Goal: Task Accomplishment & Management: Complete application form

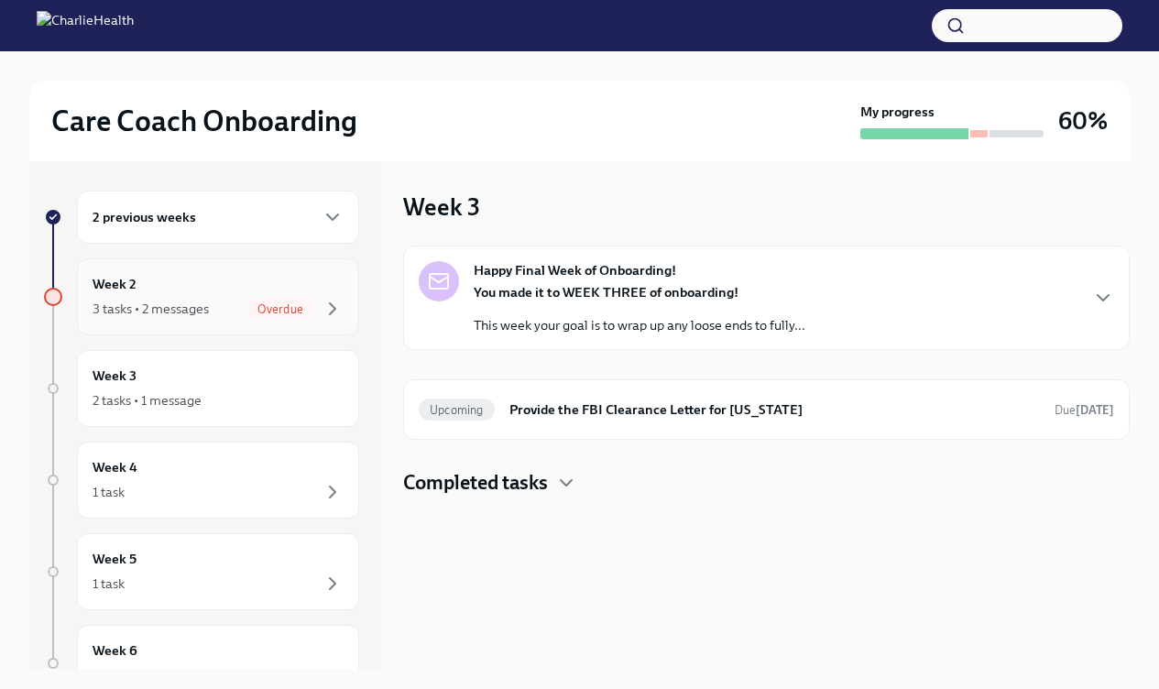
click at [258, 294] on div "Week 2 3 tasks • 2 messages Overdue" at bounding box center [218, 297] width 251 height 46
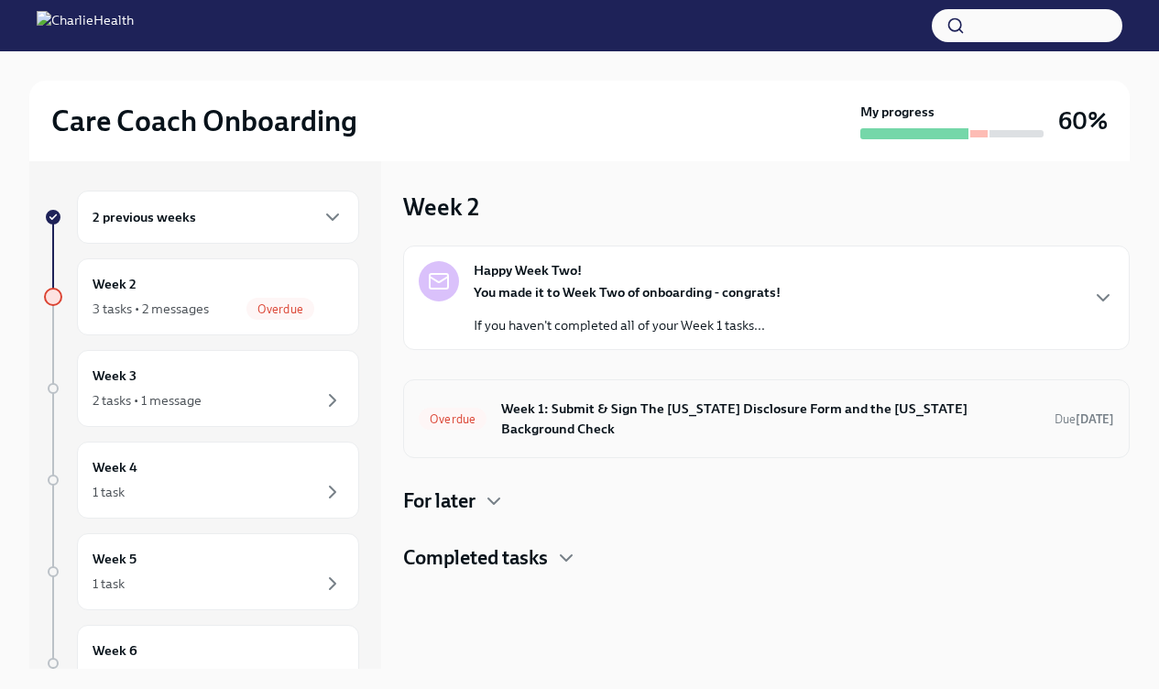
click at [498, 407] on div "Overdue Week 1: Submit & Sign The [US_STATE] Disclosure Form and the [US_STATE]…" at bounding box center [766, 419] width 695 height 48
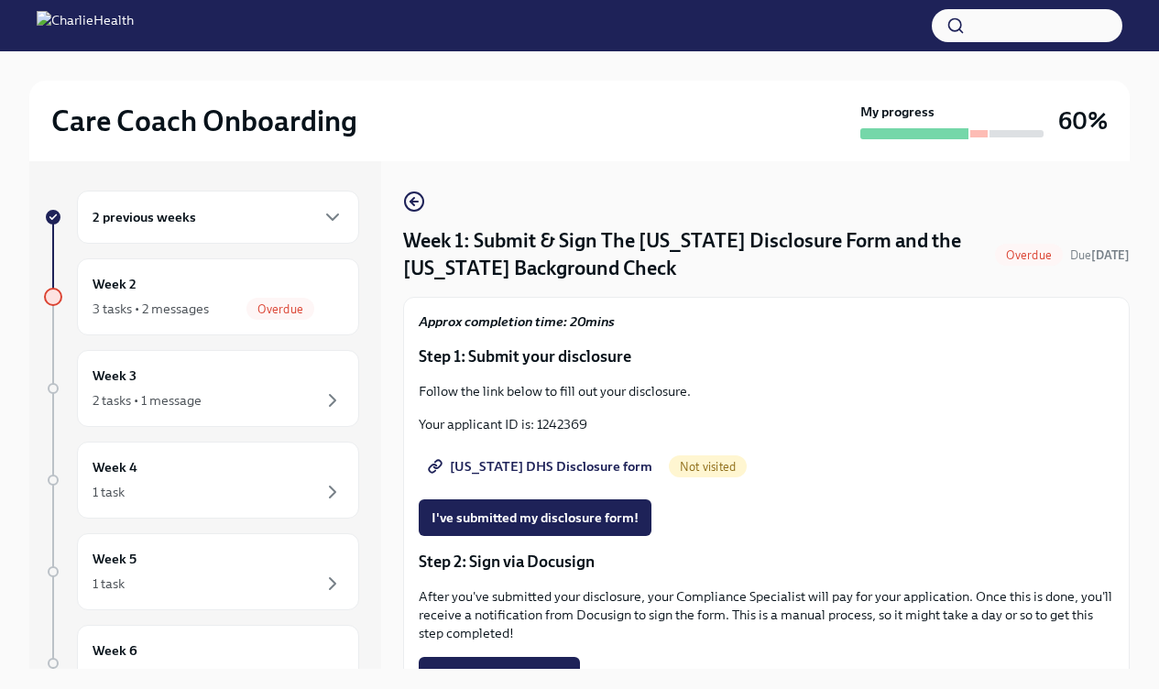
click at [505, 463] on span "[US_STATE] DHS Disclosure form" at bounding box center [542, 466] width 221 height 18
click at [300, 220] on div "2 previous weeks" at bounding box center [218, 217] width 251 height 22
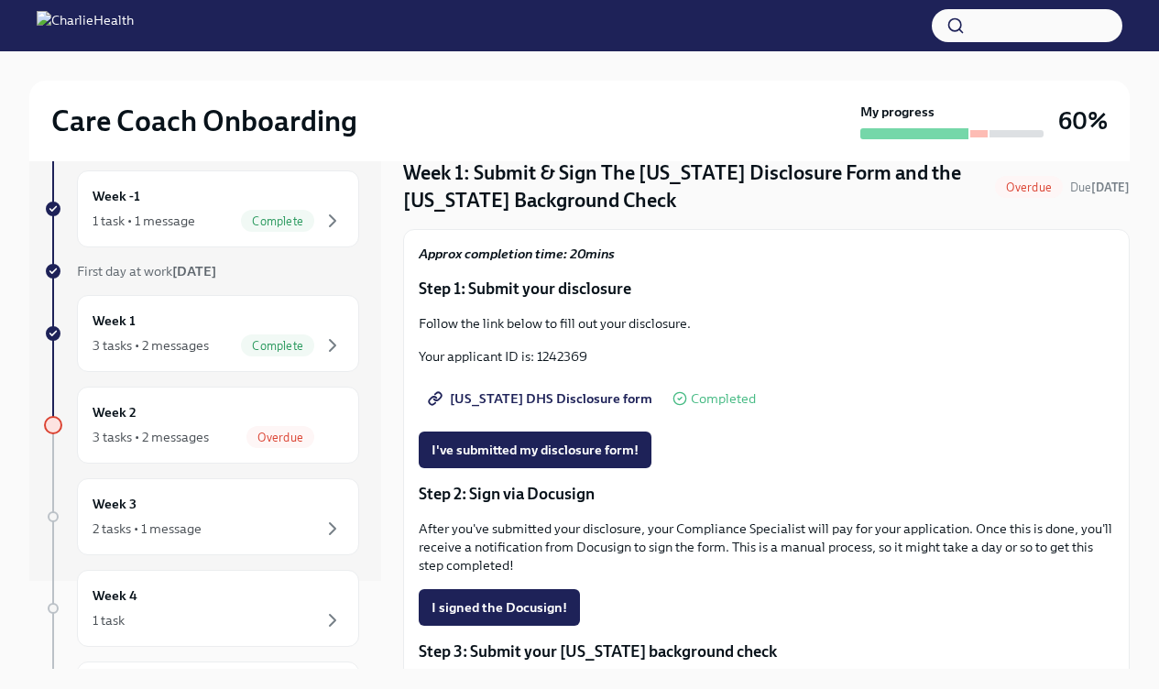
scroll to position [69, 0]
click at [555, 359] on p "Your applicant ID is: 1242369" at bounding box center [766, 355] width 695 height 18
copy p "1242369"
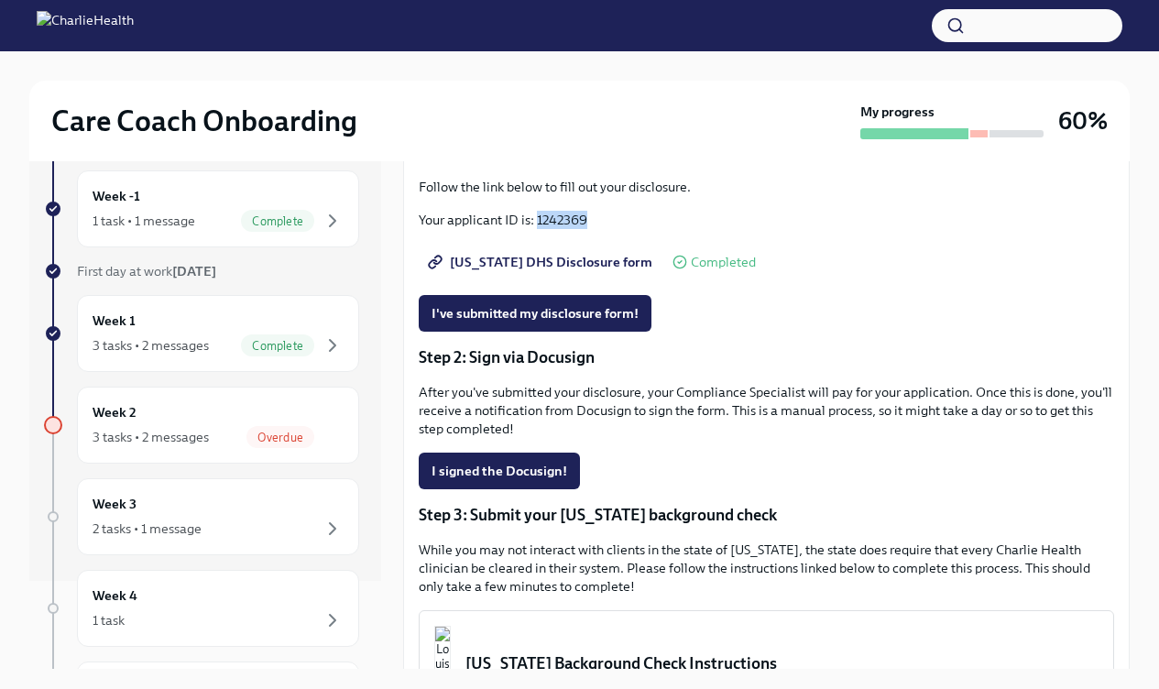
scroll to position [222, 0]
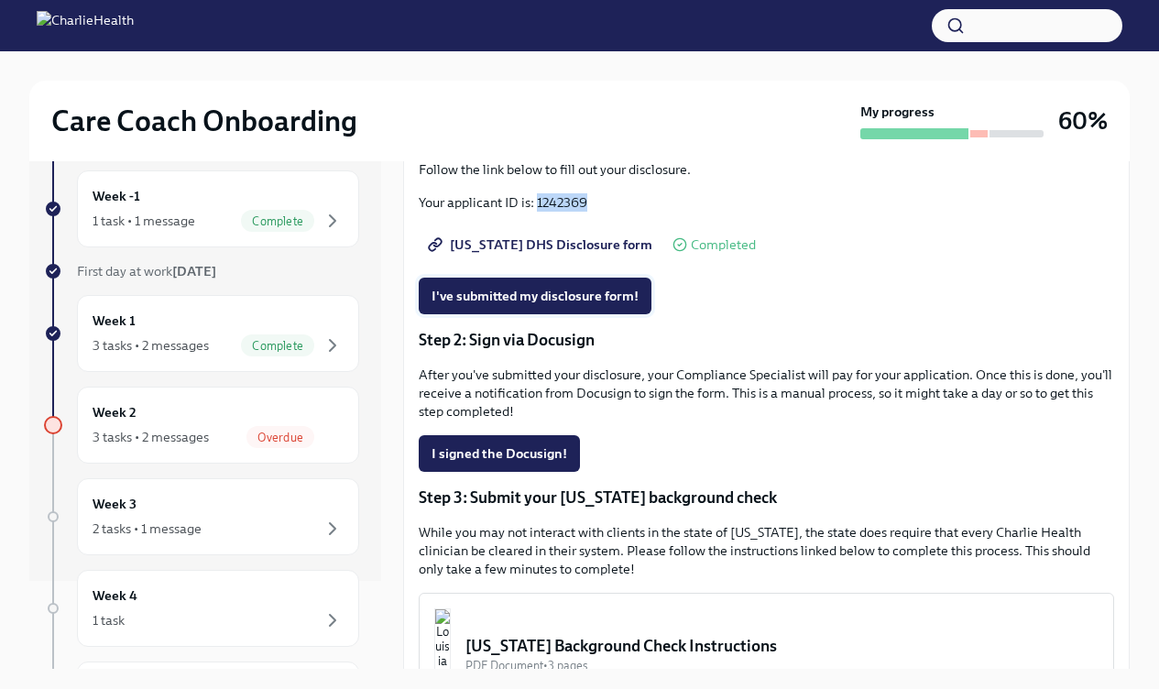
click at [563, 297] on span "I've submitted my disclosure form!" at bounding box center [535, 296] width 207 height 18
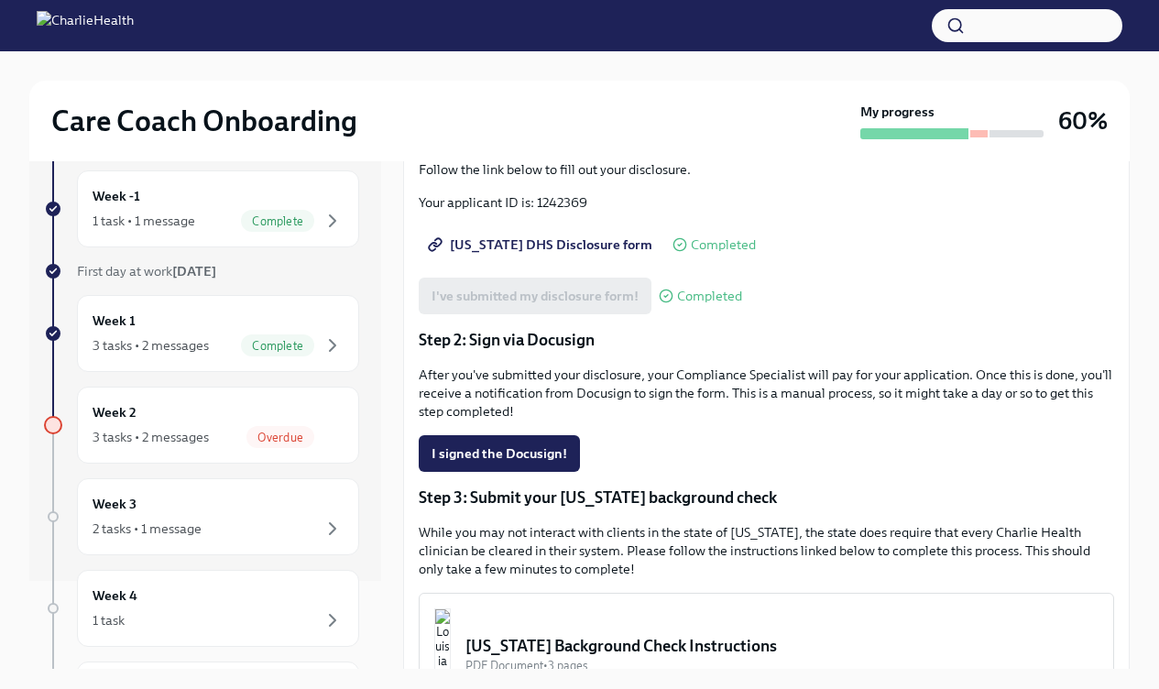
click at [763, 336] on p "Step 2: Sign via Docusign" at bounding box center [766, 340] width 695 height 22
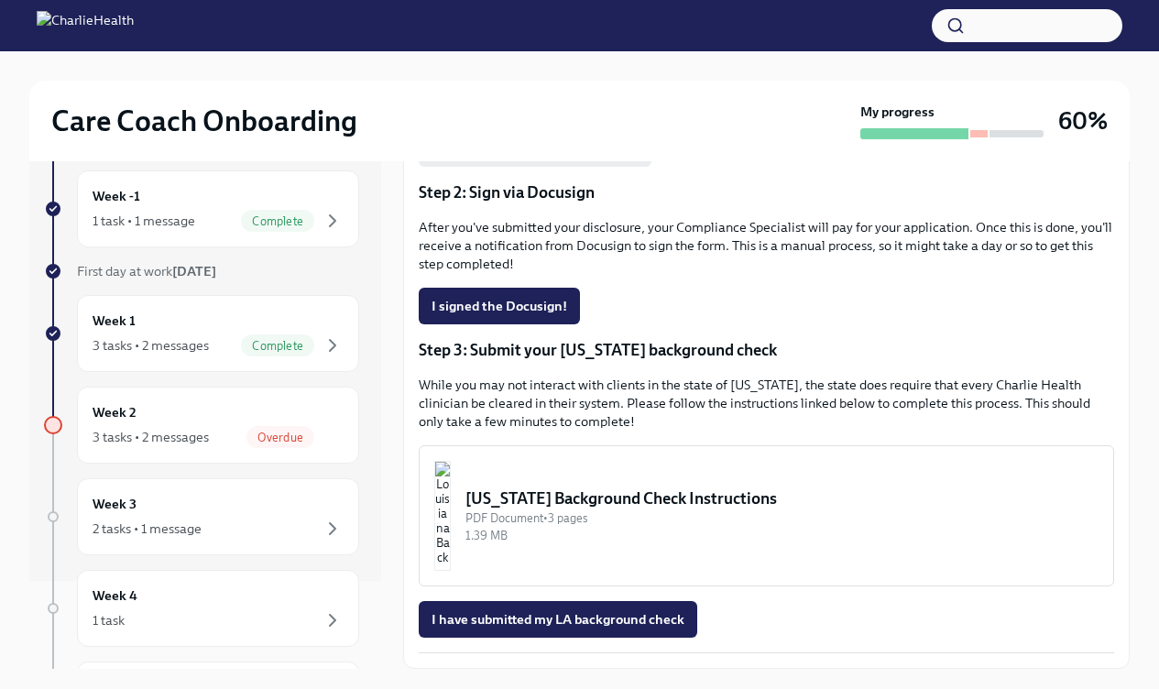
scroll to position [364, 0]
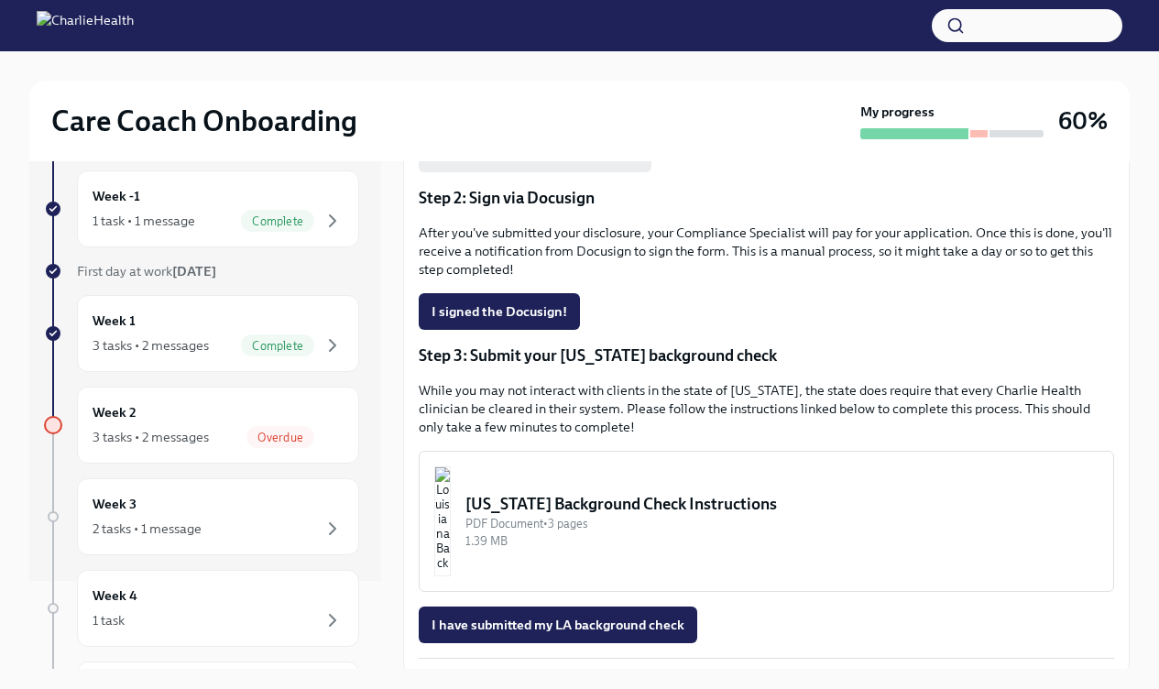
click at [618, 505] on div "[US_STATE] Background Check Instructions" at bounding box center [781, 504] width 633 height 22
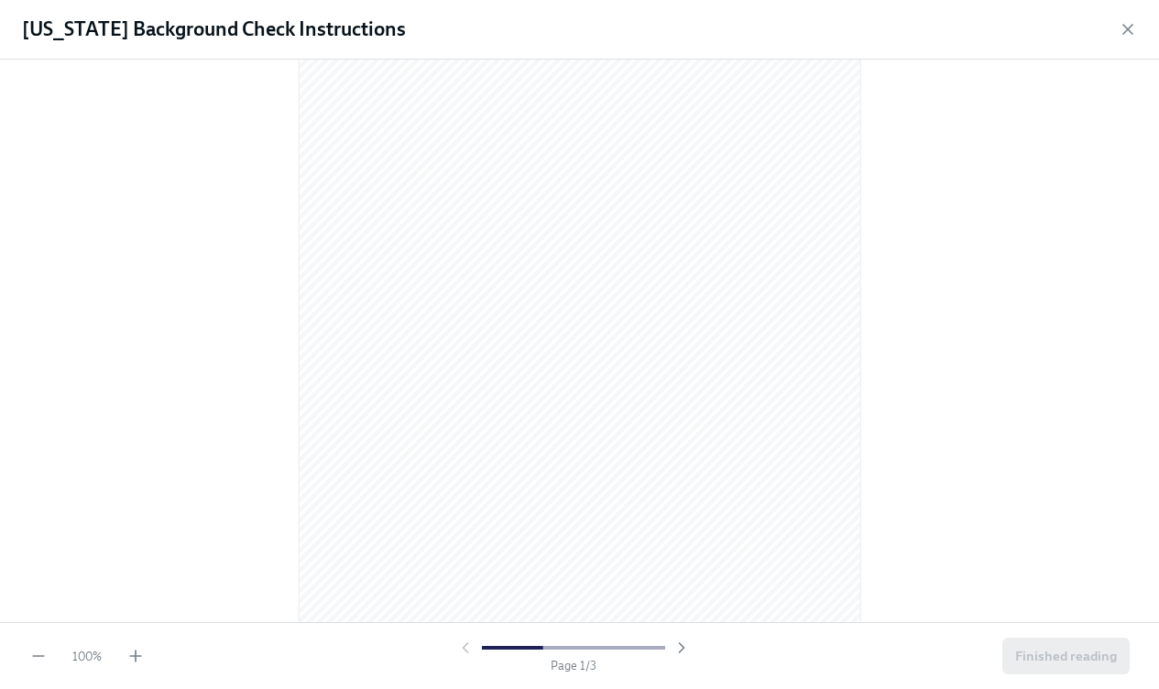
scroll to position [37, 0]
click at [137, 651] on icon "button" at bounding box center [135, 656] width 18 height 18
